Goal: Task Accomplishment & Management: Complete application form

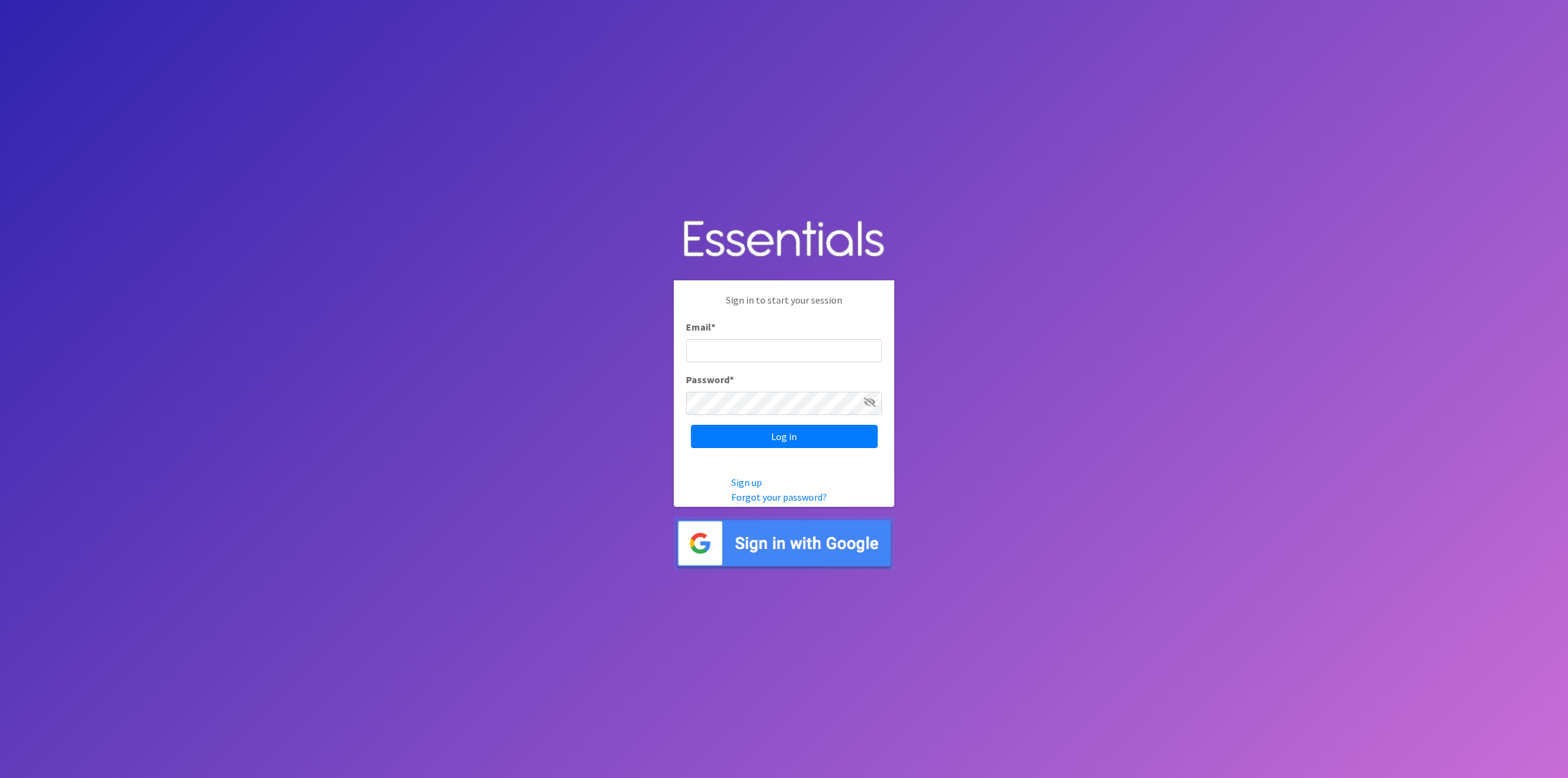
click at [759, 348] on input "Email *" at bounding box center [784, 351] width 196 height 23
type input "[EMAIL_ADDRESS][DOMAIN_NAME]"
click at [691, 424] on input "Log in" at bounding box center [784, 436] width 187 height 23
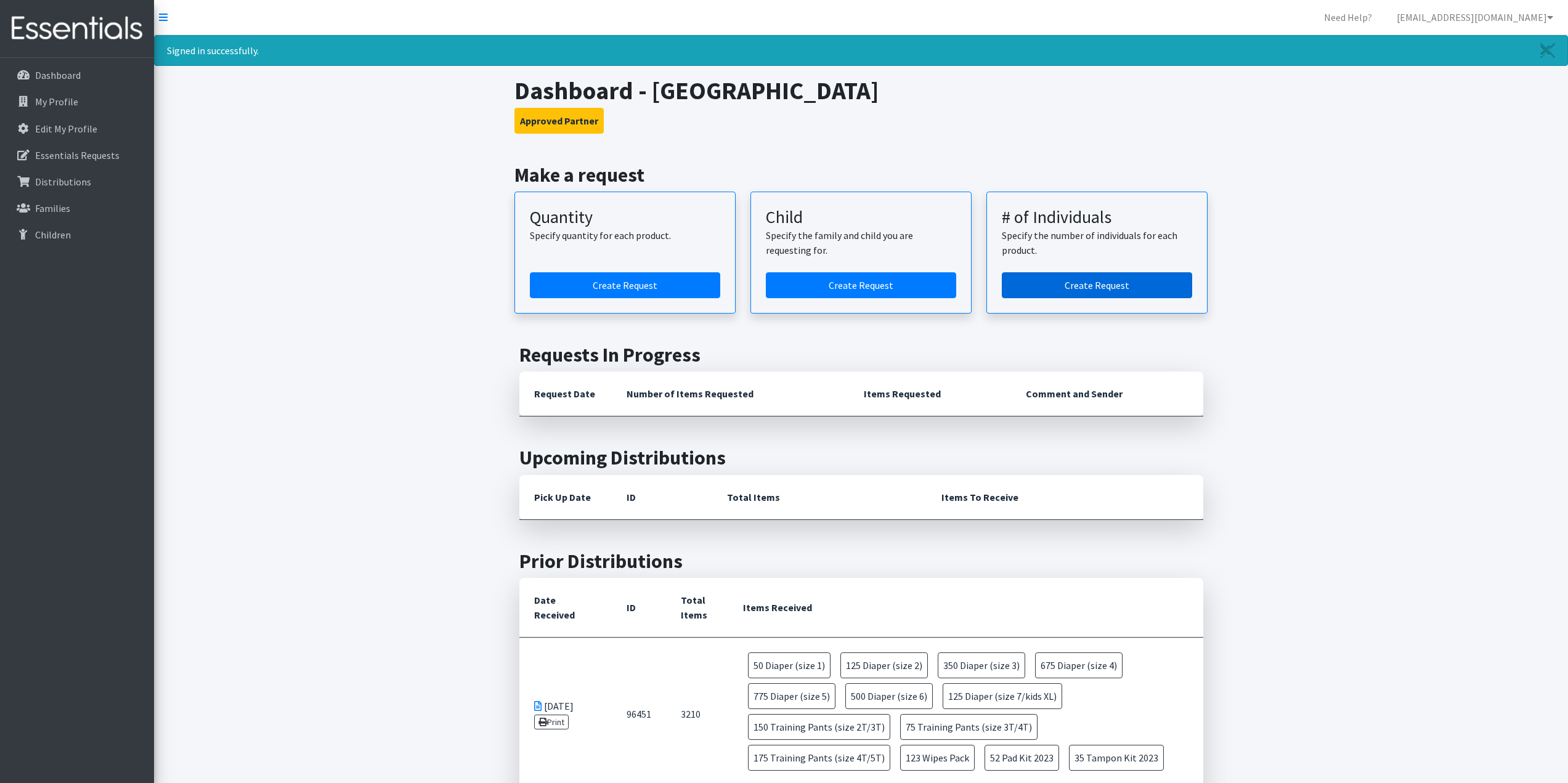
click at [1078, 285] on link "Create Request" at bounding box center [1097, 285] width 191 height 26
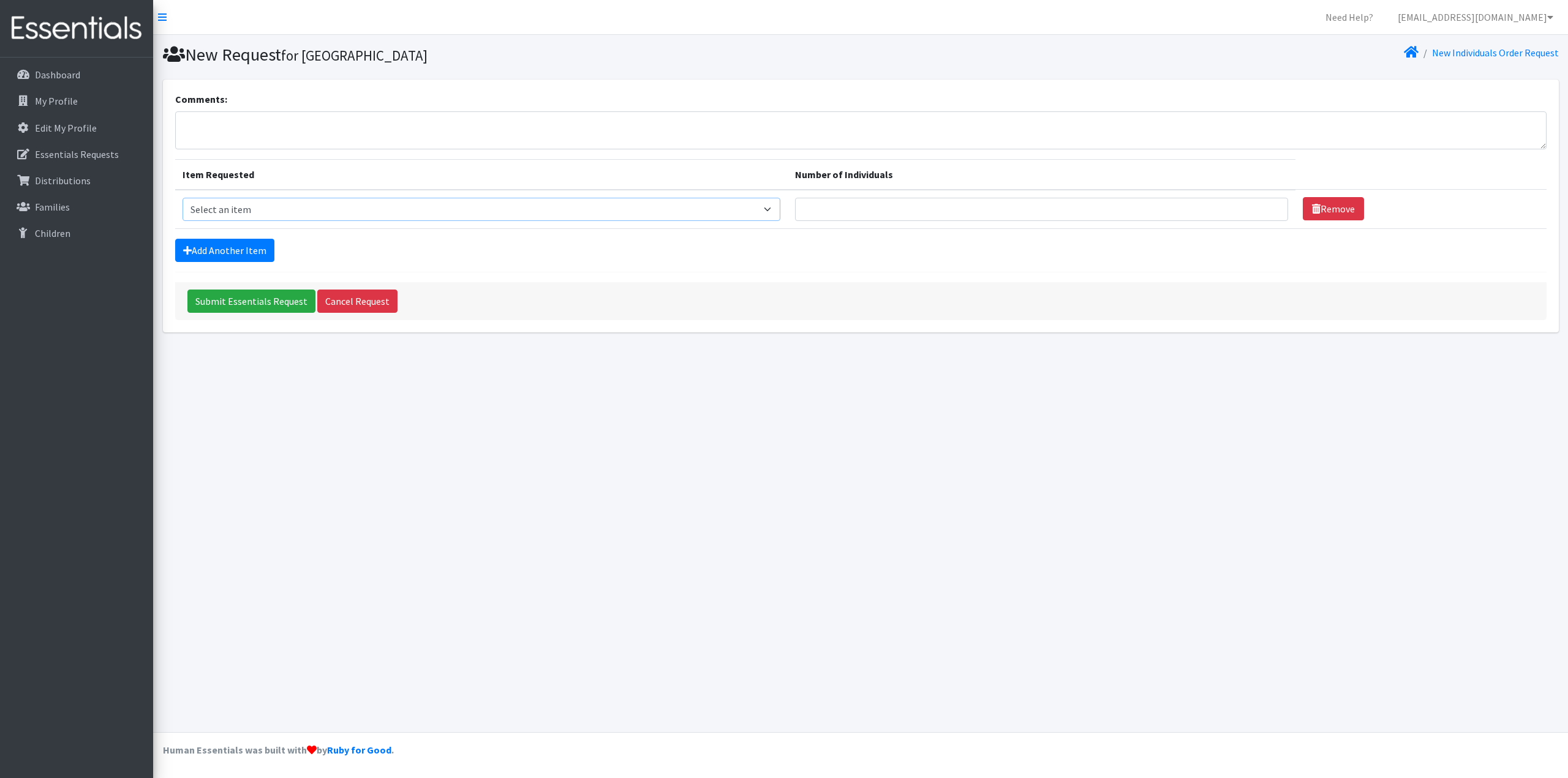
click at [781, 208] on select "Select an item Adult Briefs (Medium) Adult Briefs (XL) Adult Briefs (XS) Adult …" at bounding box center [481, 210] width 599 height 23
select select "4634"
click at [182, 198] on select "Select an item Adult Briefs (Medium) Adult Briefs (XL) Adult Briefs (XS) Adult …" at bounding box center [481, 210] width 599 height 23
click at [908, 209] on input "Number of Individuals" at bounding box center [1041, 210] width 493 height 23
type input "2"
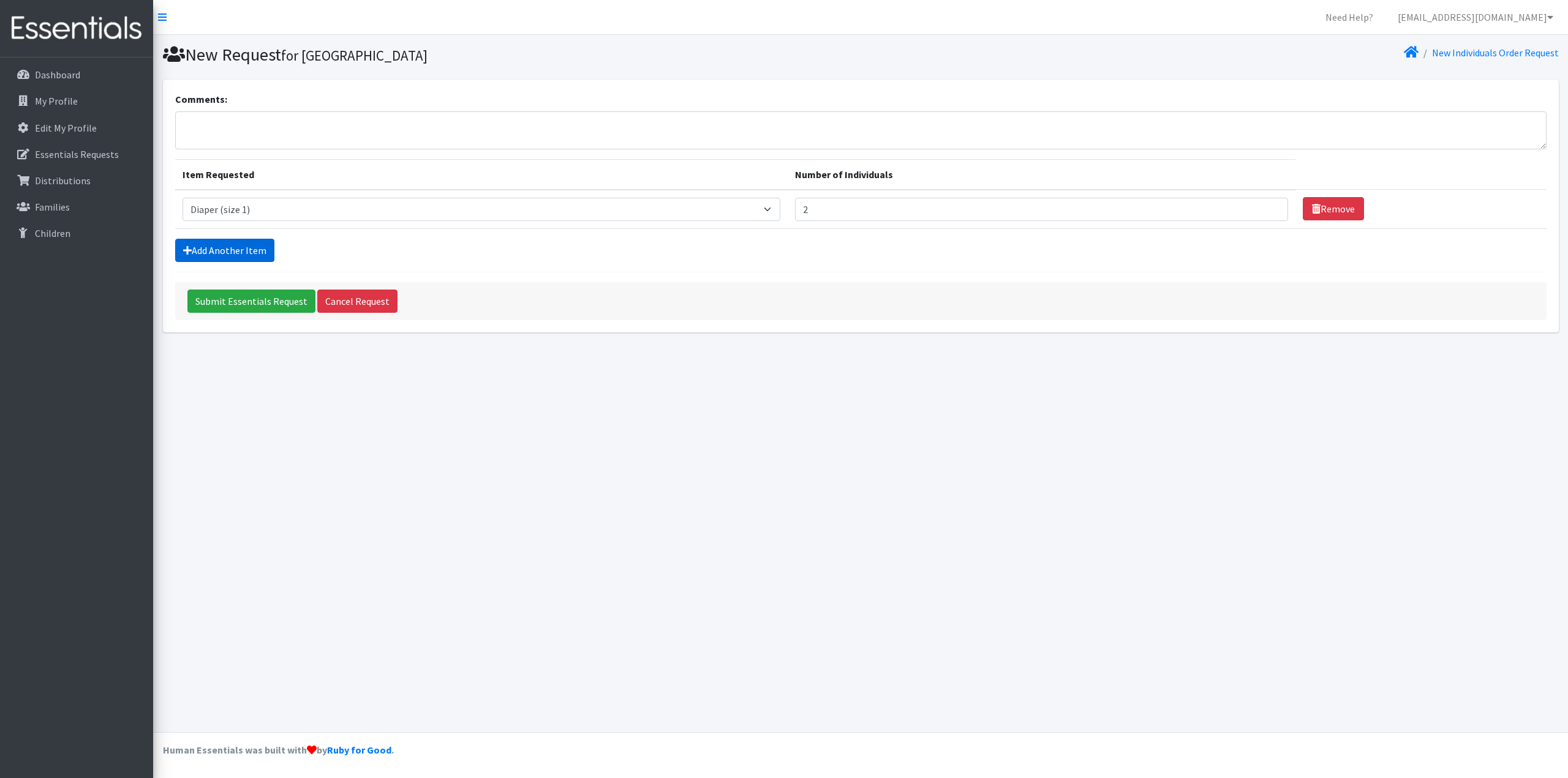
click at [230, 251] on link "Add Another Item" at bounding box center [225, 251] width 99 height 23
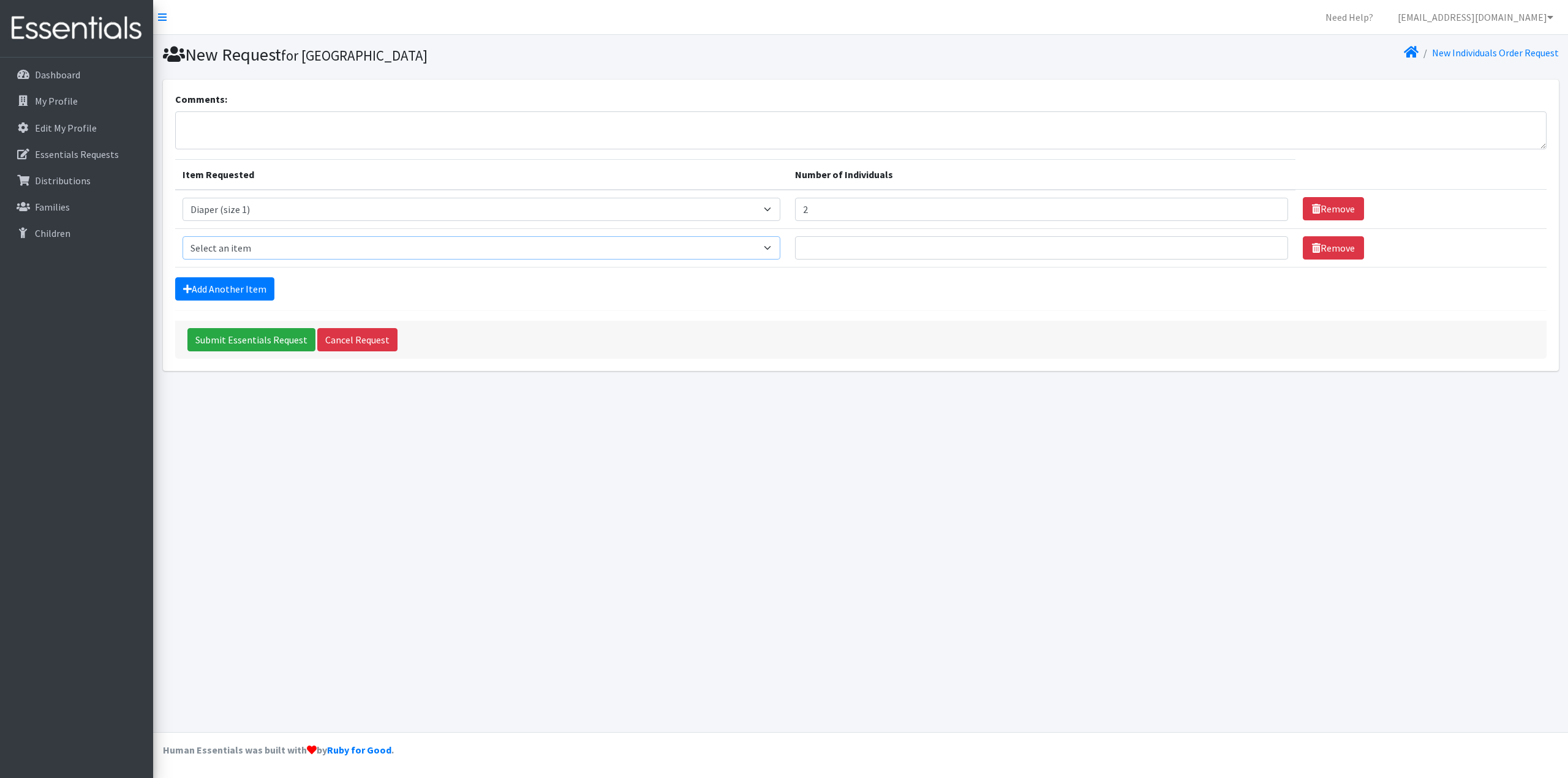
click at [781, 249] on select "Select an item Adult Briefs (Medium) Adult Briefs (XL) Adult Briefs (XS) Adult …" at bounding box center [481, 248] width 599 height 23
select select "4635"
click at [182, 236] on select "Select an item Adult Briefs (Medium) Adult Briefs (XL) Adult Briefs (XS) Adult …" at bounding box center [481, 248] width 599 height 23
click at [859, 249] on input "Number of Individuals" at bounding box center [1041, 248] width 493 height 23
type input "2"
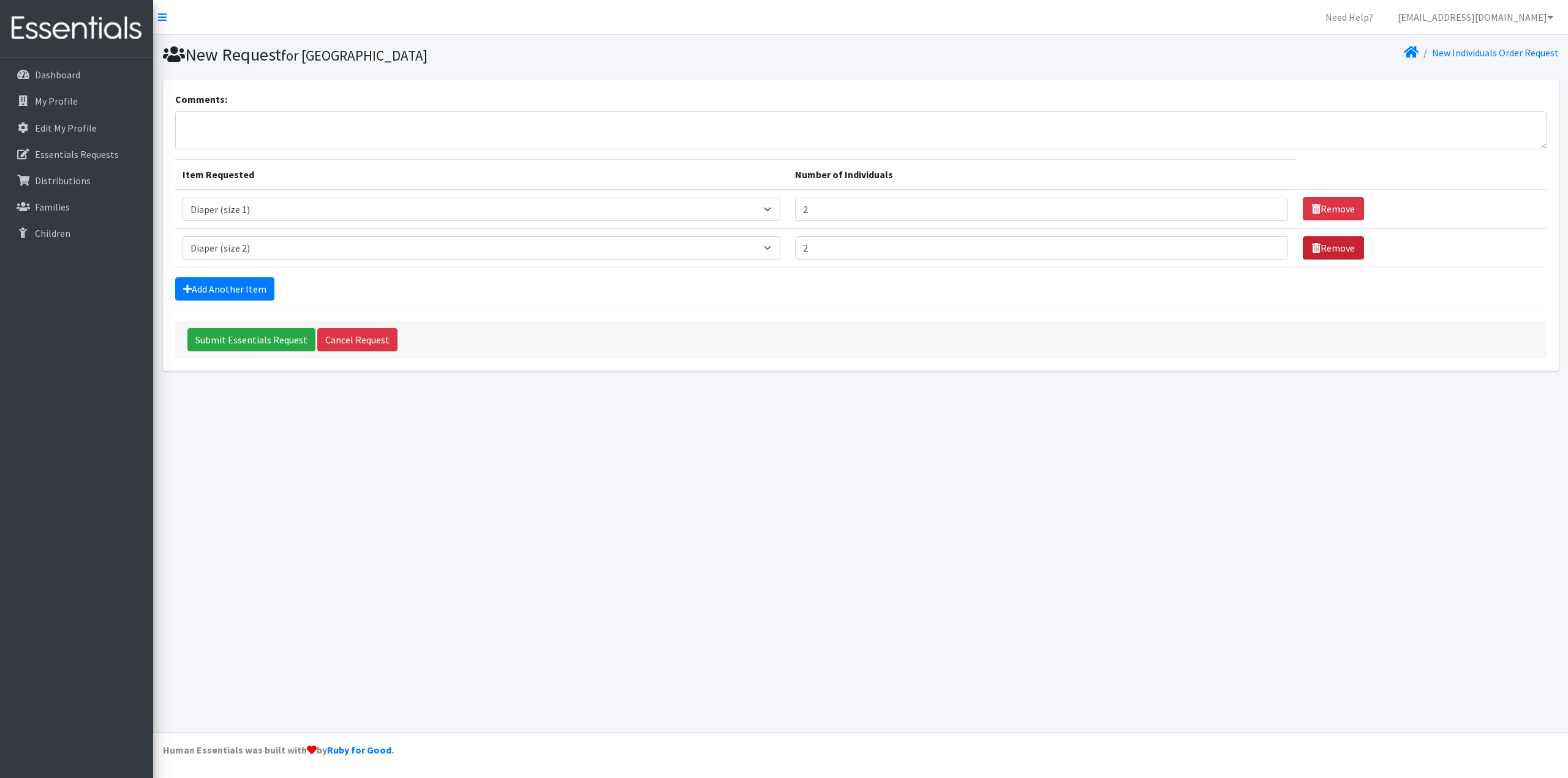
click at [1326, 246] on link "Remove" at bounding box center [1333, 248] width 61 height 23
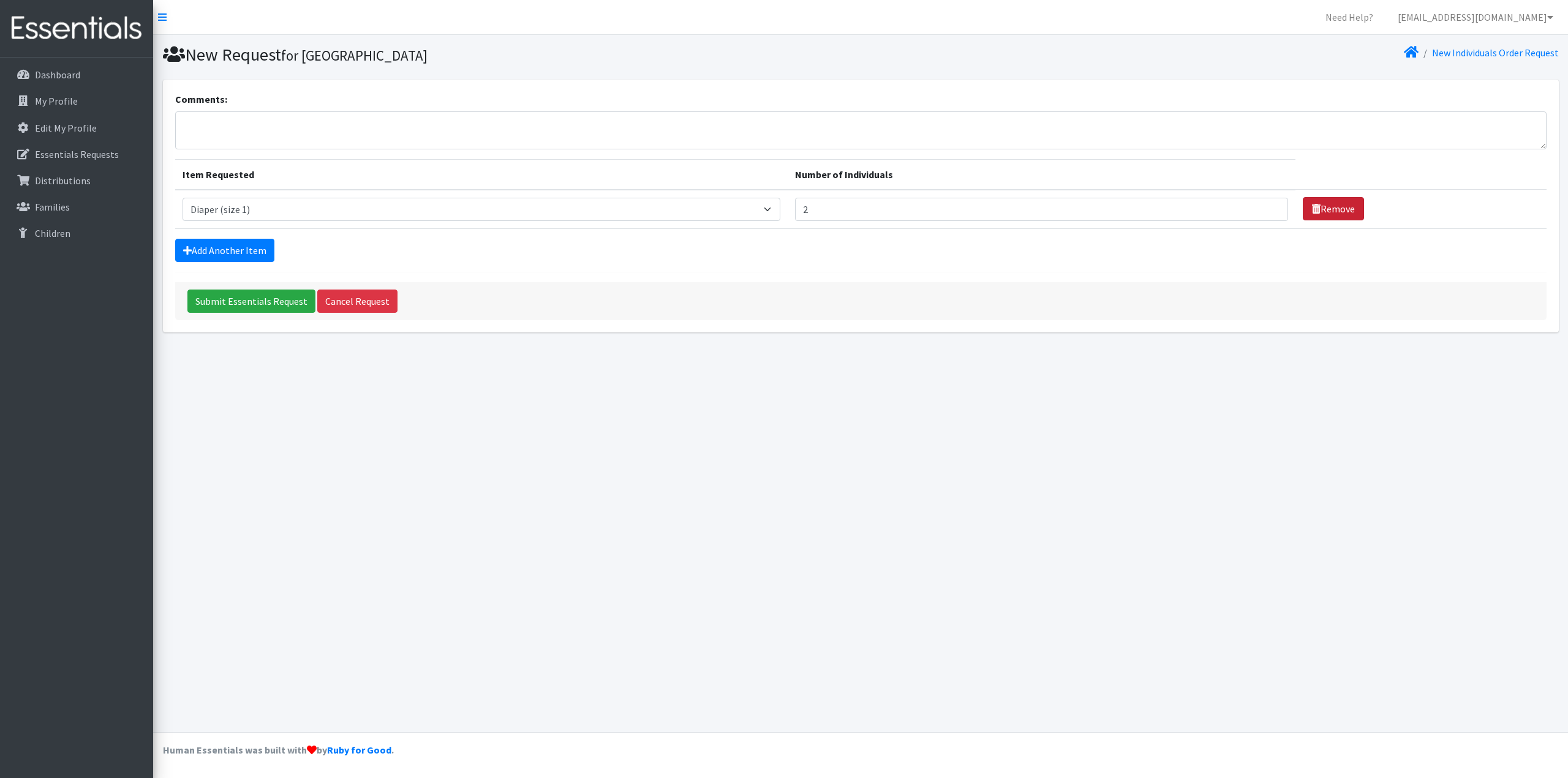
click at [1328, 206] on link "Remove" at bounding box center [1333, 209] width 61 height 23
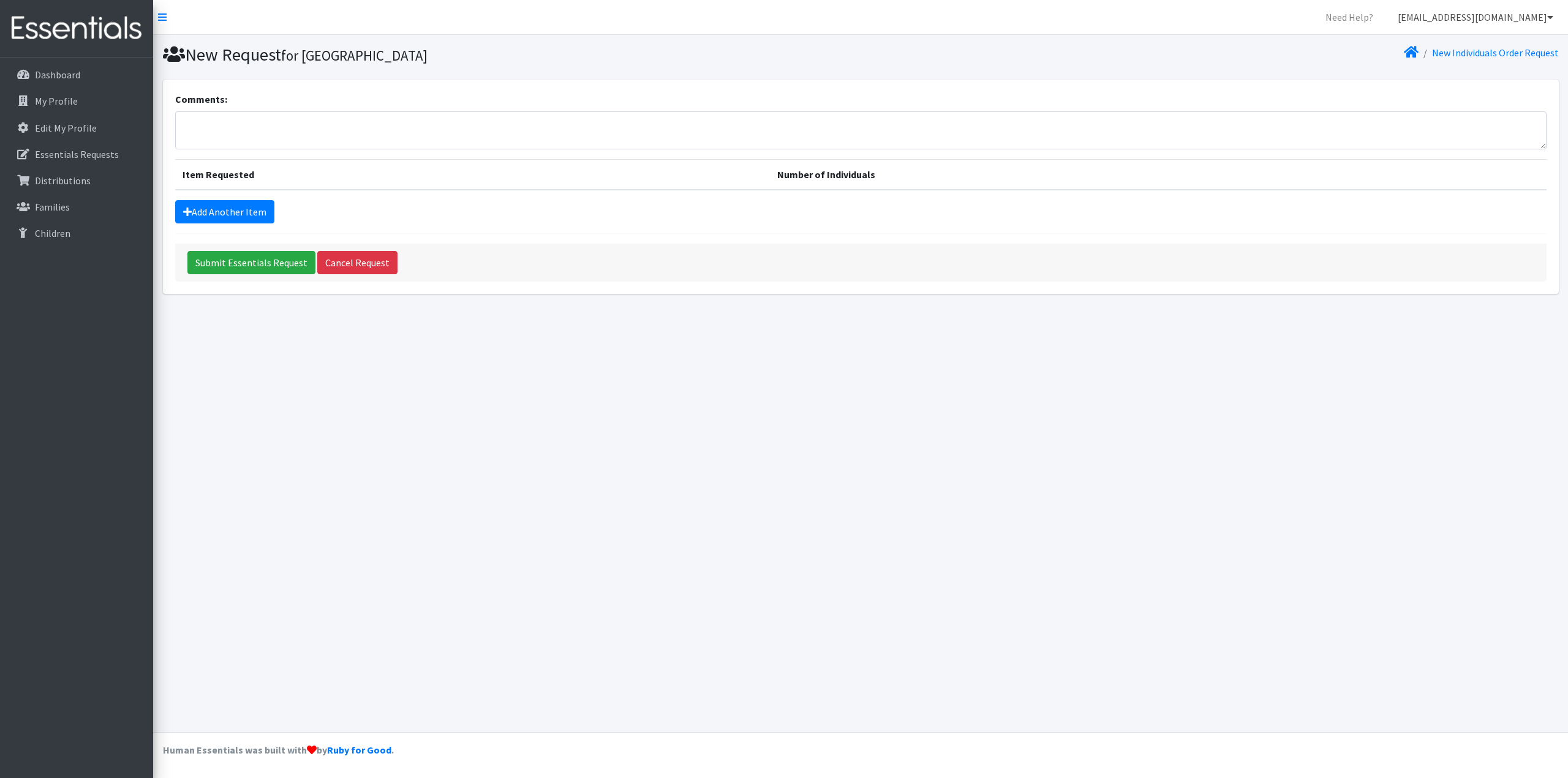
click at [1550, 18] on icon at bounding box center [1550, 17] width 6 height 10
click at [1433, 94] on link "Logout" at bounding box center [1477, 94] width 170 height 25
